Goal: Find specific page/section: Find specific page/section

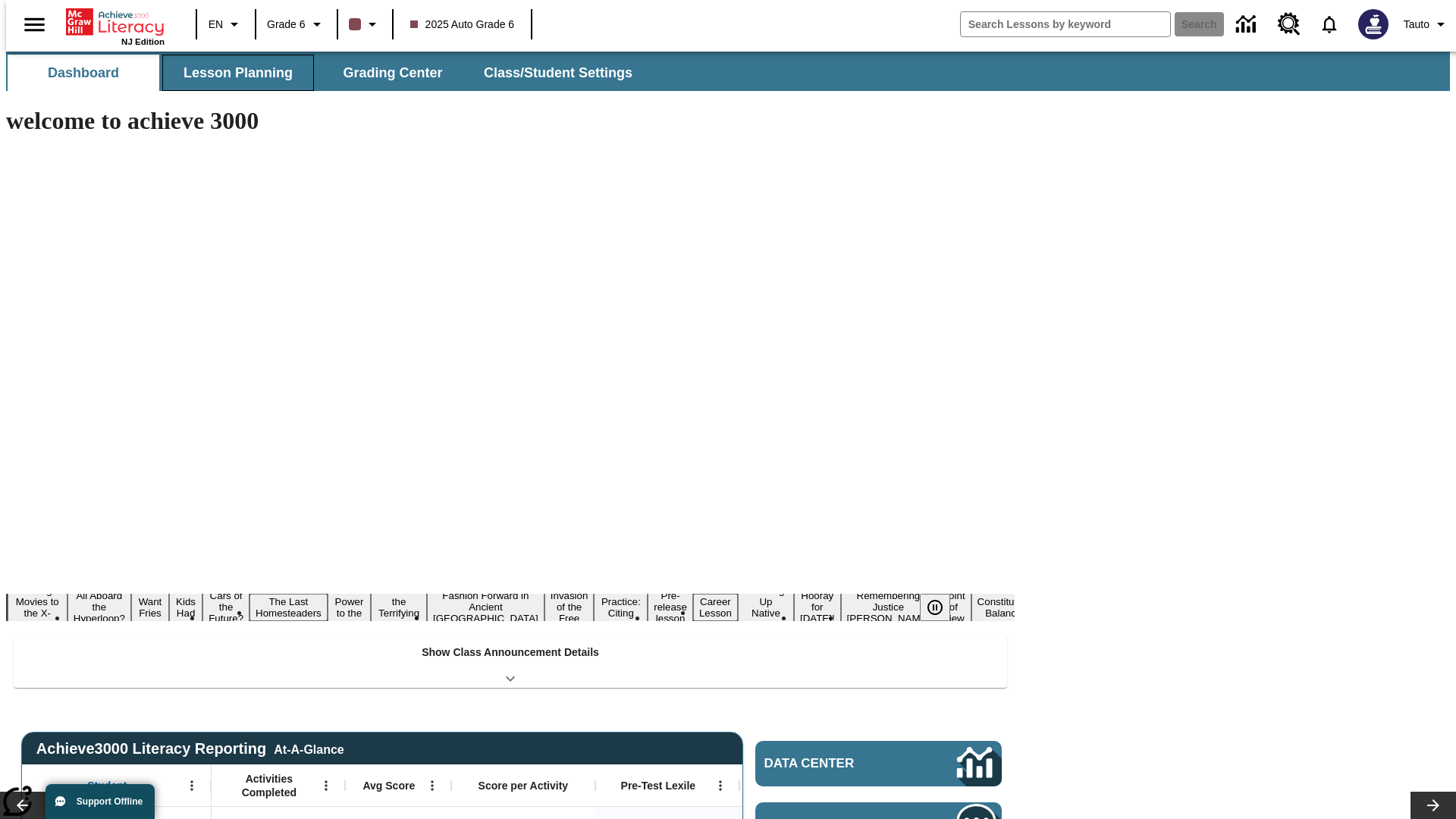
click at [232, 73] on button "Lesson Planning" at bounding box center [238, 73] width 152 height 36
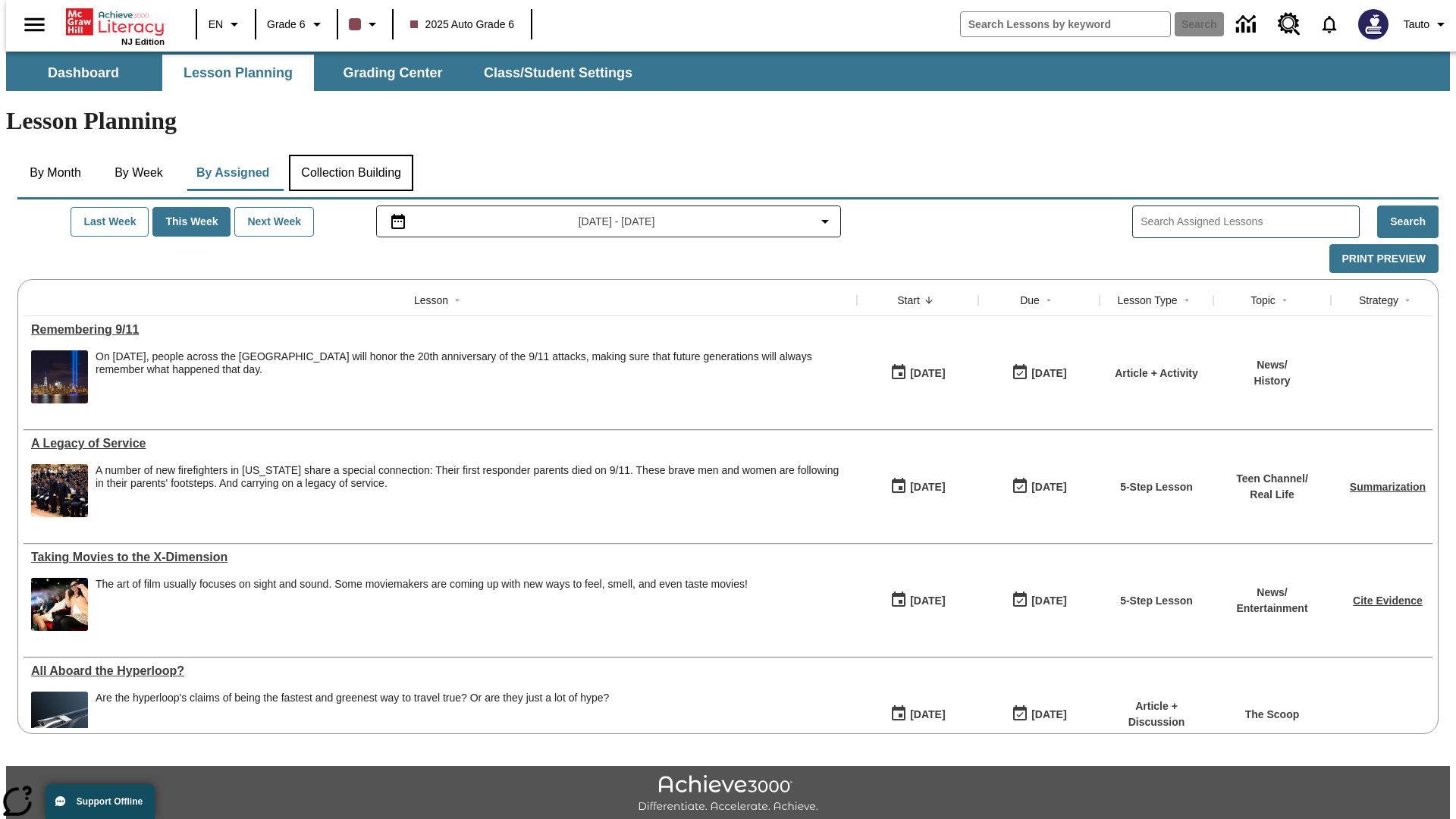
click at [351, 155] on button "Collection Building" at bounding box center [351, 173] width 124 height 36
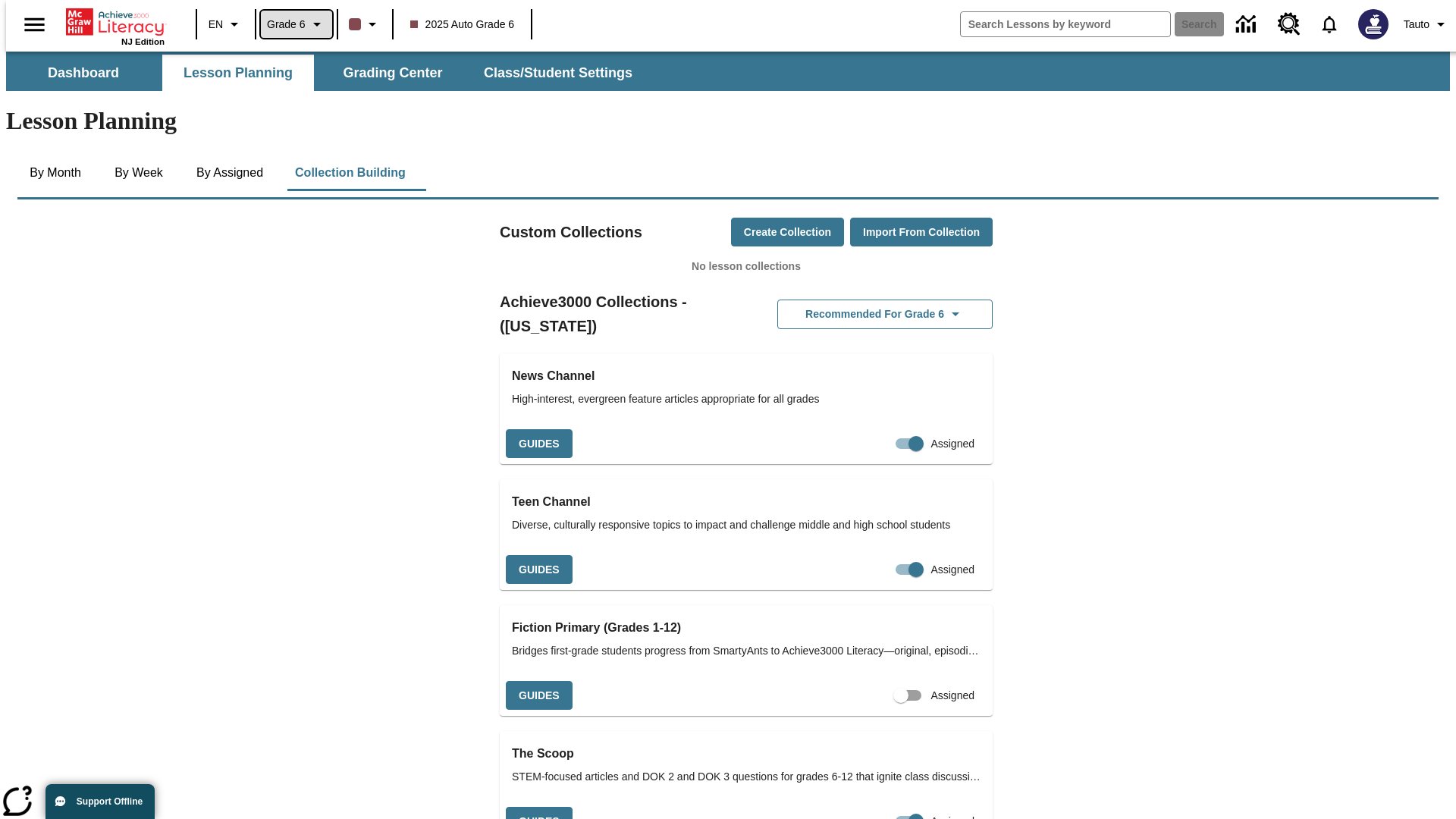
click at [291, 24] on span "Grade 6" at bounding box center [286, 24] width 39 height 16
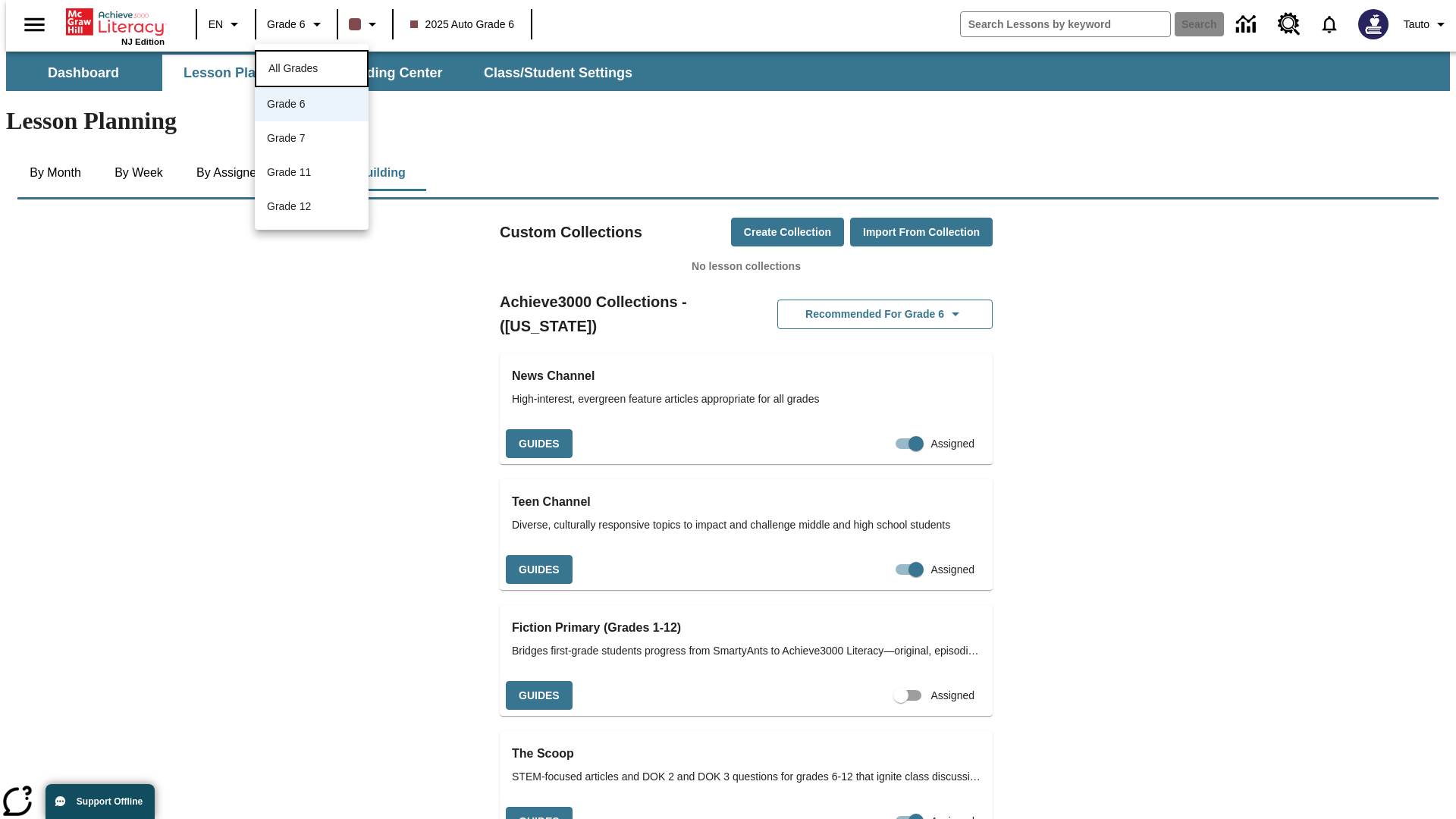
click at [312, 67] on span "All Grades" at bounding box center [293, 69] width 49 height 12
